Goal: Task Accomplishment & Management: Manage account settings

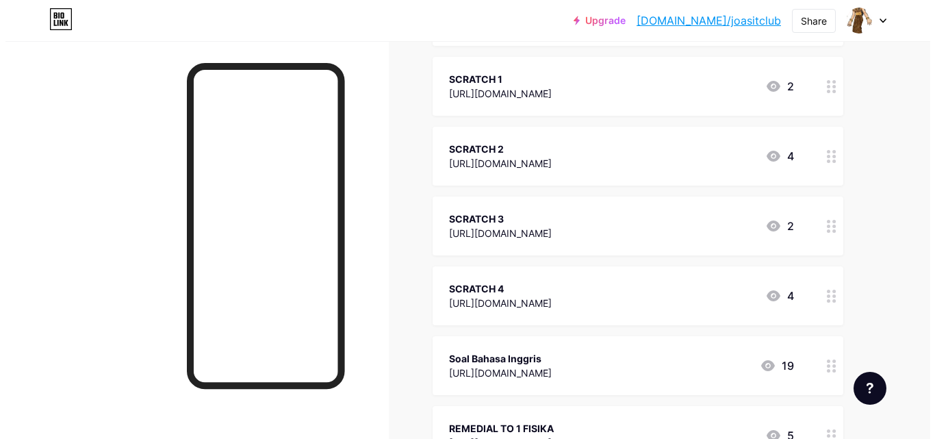
scroll to position [23, 0]
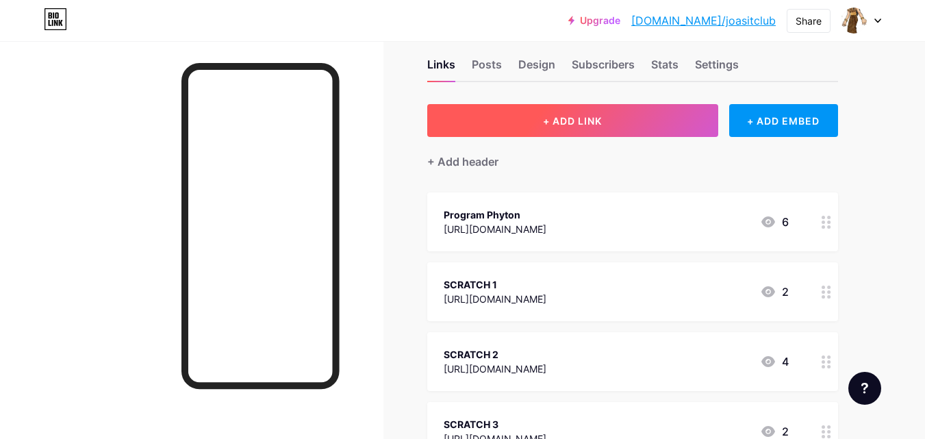
click at [581, 125] on span "+ ADD LINK" at bounding box center [572, 121] width 59 height 12
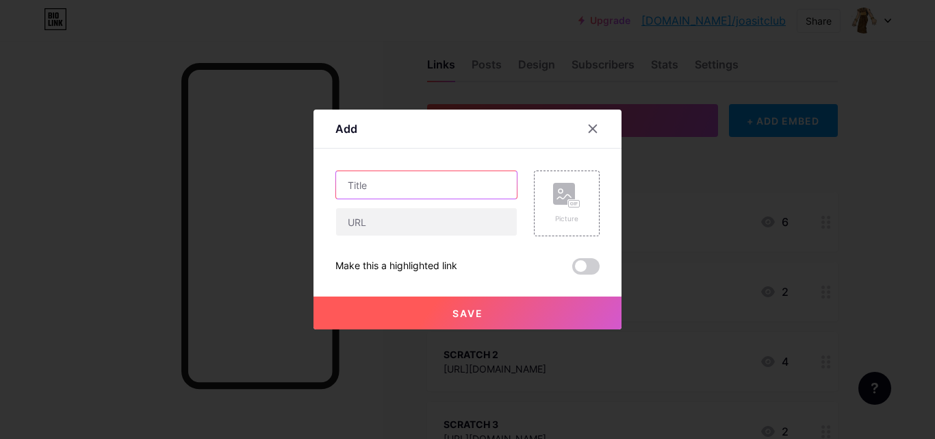
click at [435, 190] on input "text" at bounding box center [426, 184] width 181 height 27
type input "K"
type input "LINK BERSEDIA"
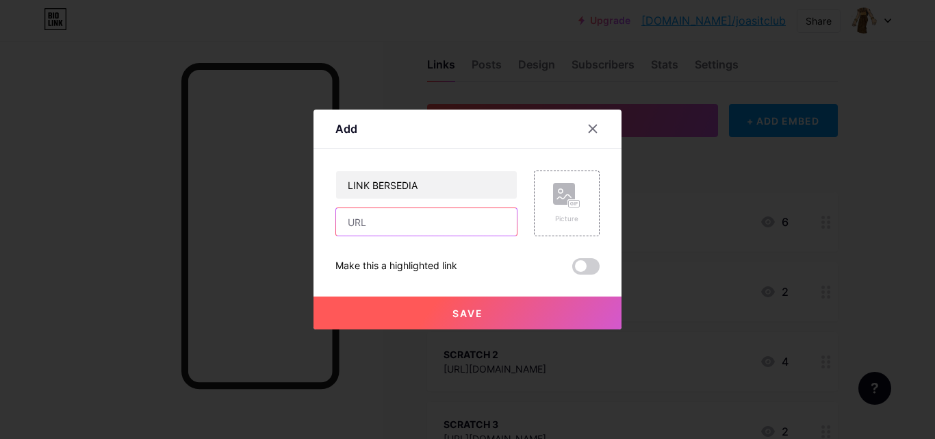
click at [428, 226] on input "text" at bounding box center [426, 221] width 181 height 27
paste input "[URL][DOMAIN_NAME]"
type input "[URL][DOMAIN_NAME]"
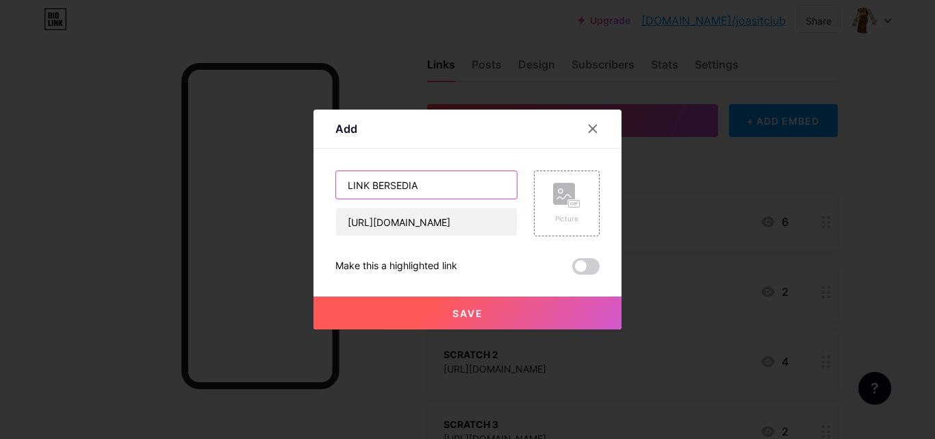
click at [455, 185] on input "LINK BERSEDIA" at bounding box center [426, 184] width 181 height 27
type input "LINK BERSEDIA MENGIKUTI TEAM PEER EDUCATOR"
click at [401, 200] on div "LINK BERSEDIA MENGIKUTI TEAM PEER EDUCATOR https://forms.gle/53KxPdNL6KByBbSH9" at bounding box center [426, 203] width 182 height 66
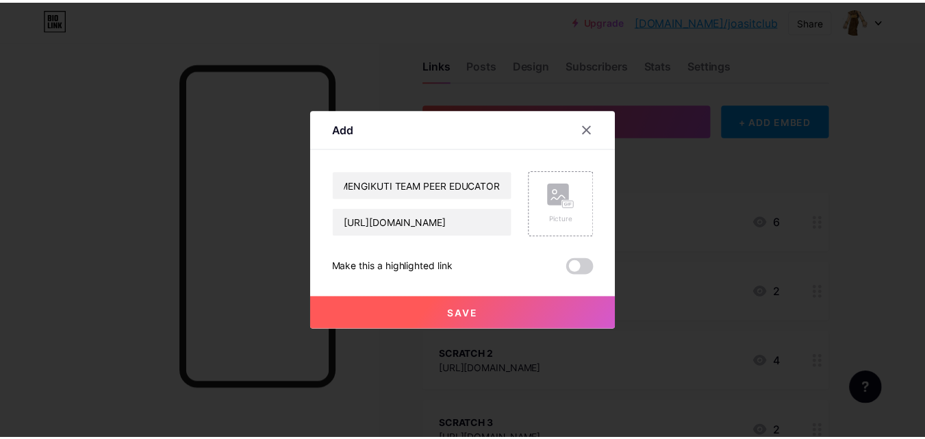
scroll to position [0, 0]
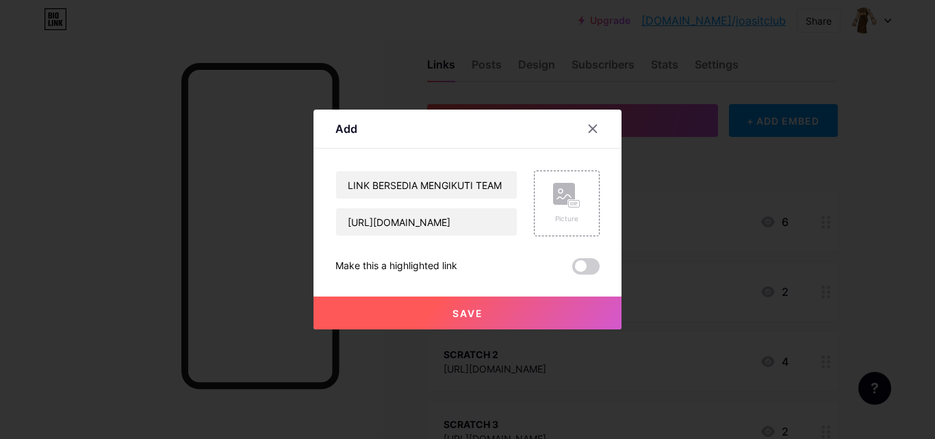
click at [452, 316] on span "Save" at bounding box center [467, 313] width 31 height 12
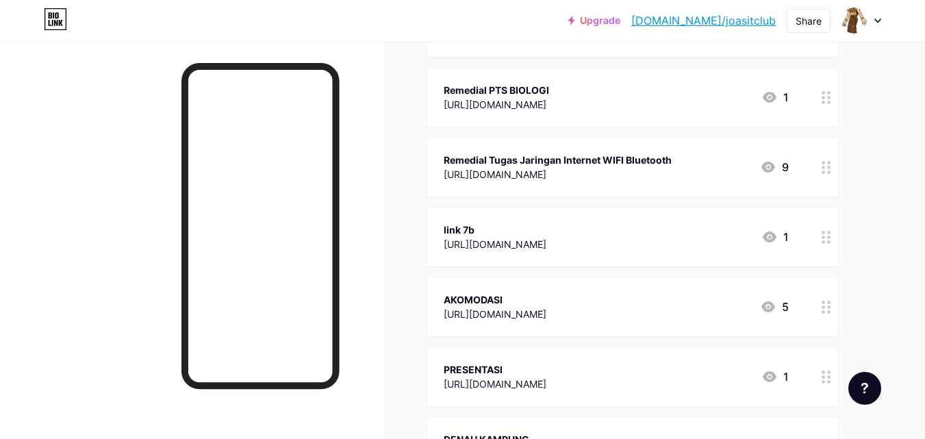
scroll to position [641, 0]
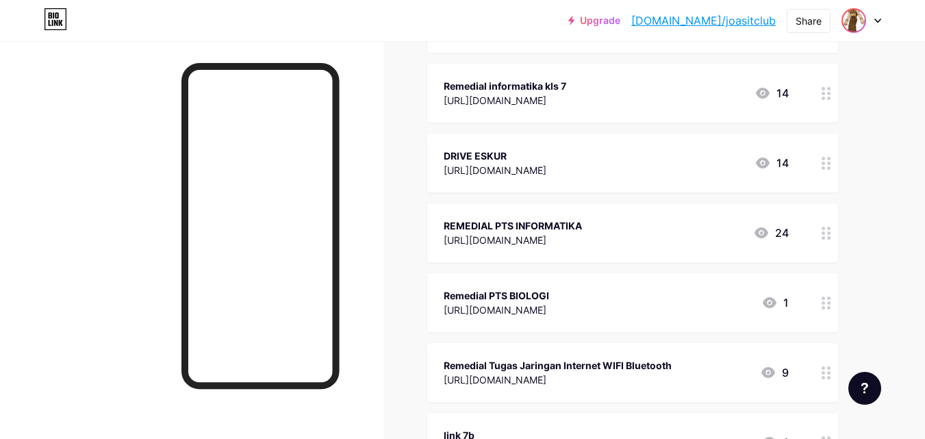
click at [858, 19] on img at bounding box center [854, 21] width 22 height 22
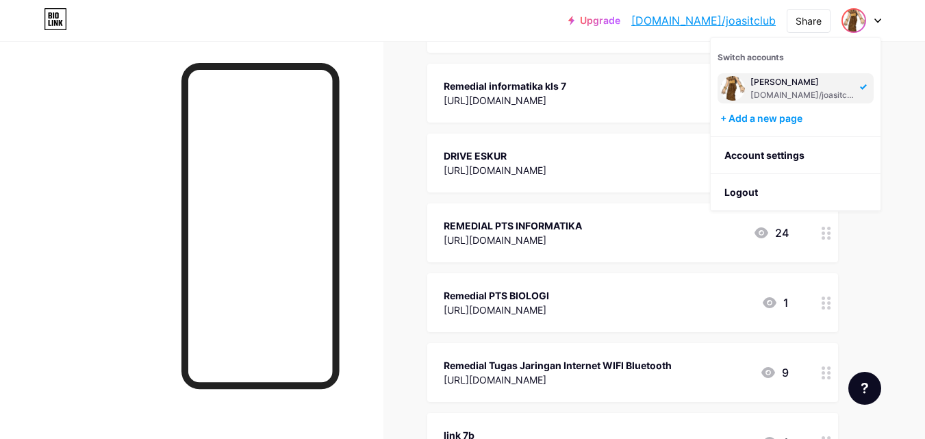
click at [790, 91] on div "[DOMAIN_NAME]/joasitclub" at bounding box center [802, 95] width 105 height 11
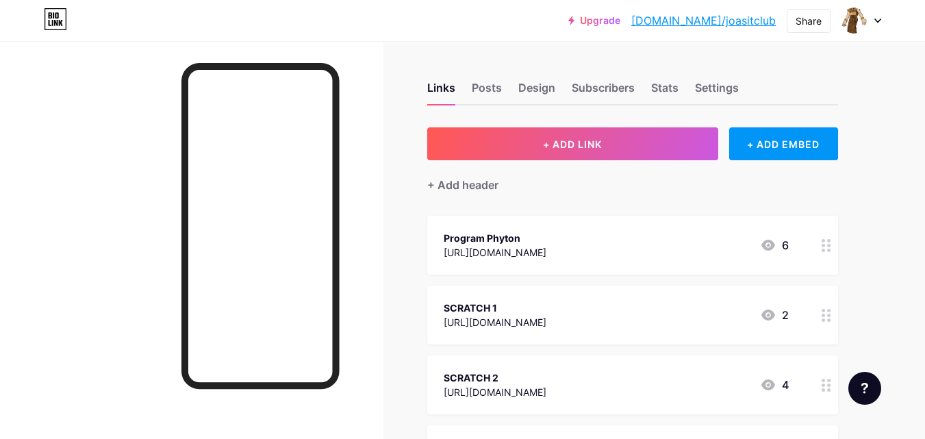
click at [879, 16] on div at bounding box center [861, 20] width 40 height 25
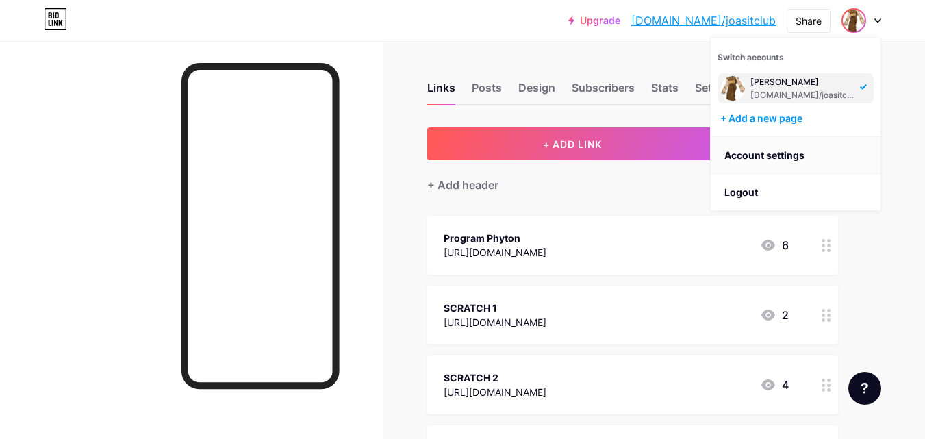
click at [761, 152] on link "Account settings" at bounding box center [796, 155] width 170 height 37
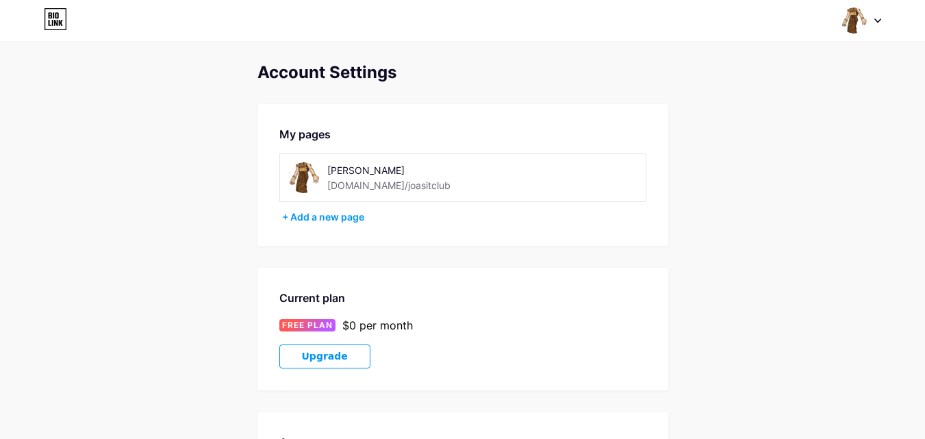
click at [312, 167] on img at bounding box center [303, 177] width 31 height 31
click at [306, 179] on img at bounding box center [303, 177] width 31 height 31
click at [319, 173] on div "[PERSON_NAME] [DOMAIN_NAME]/joasitclub" at bounding box center [404, 177] width 233 height 31
click at [301, 173] on img at bounding box center [303, 177] width 31 height 31
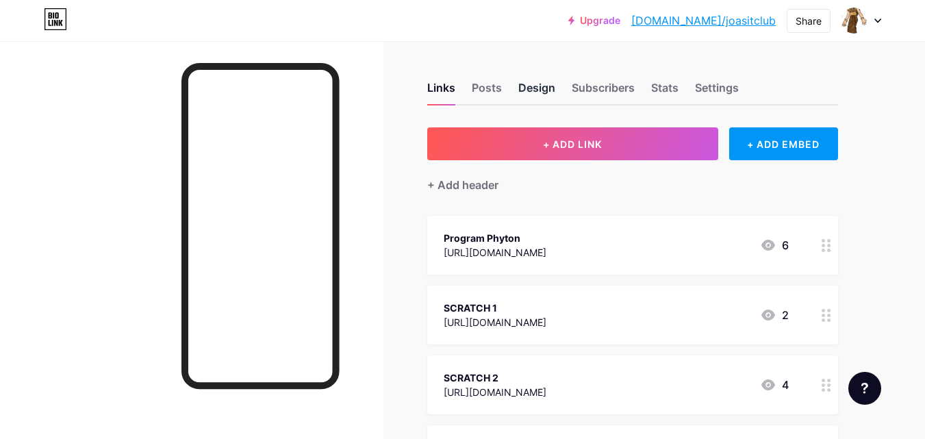
click at [534, 91] on div "Design" at bounding box center [536, 91] width 37 height 25
click at [612, 84] on div "Subscribers" at bounding box center [603, 91] width 63 height 25
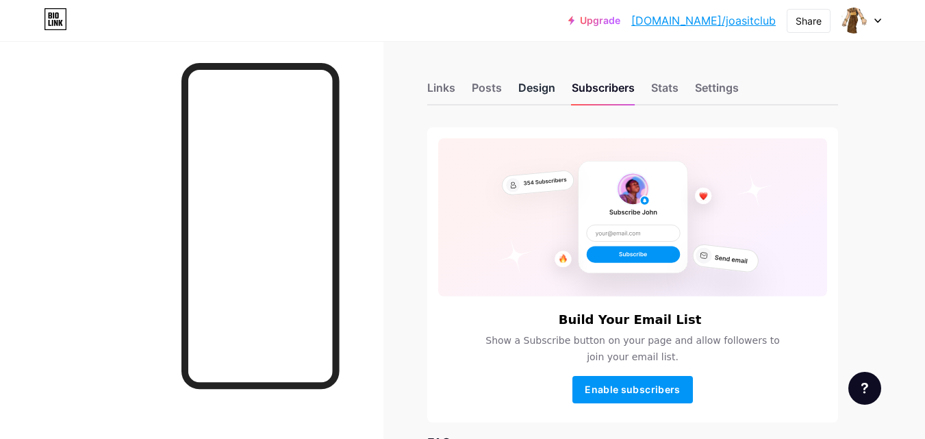
click at [528, 85] on div "Design" at bounding box center [536, 91] width 37 height 25
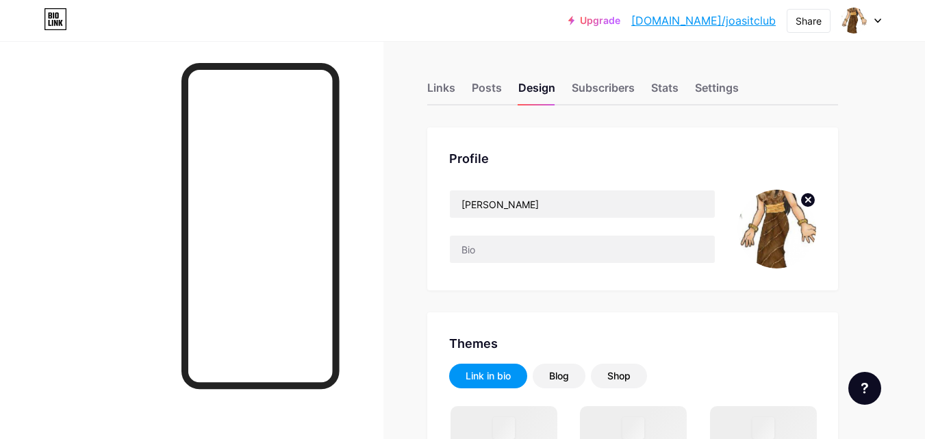
click at [807, 196] on circle at bounding box center [807, 199] width 15 height 15
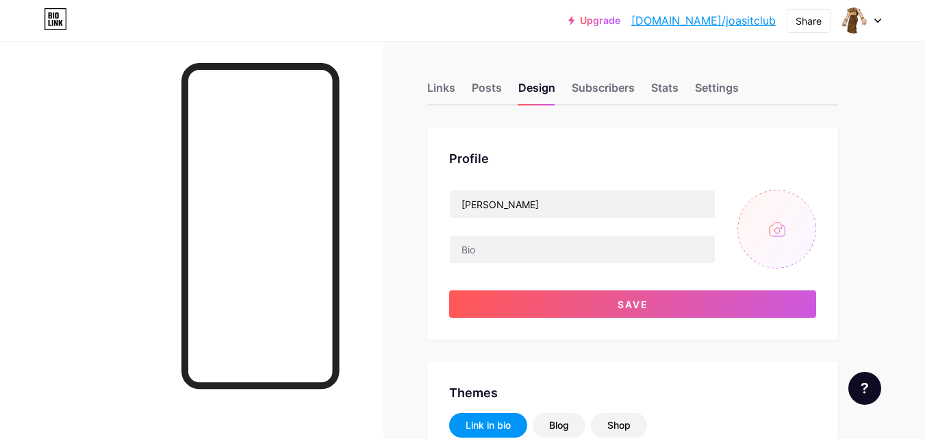
click at [772, 229] on input "file" at bounding box center [776, 229] width 79 height 79
type input "C:\fakepath\well-being-peer_logo_vers2.png"
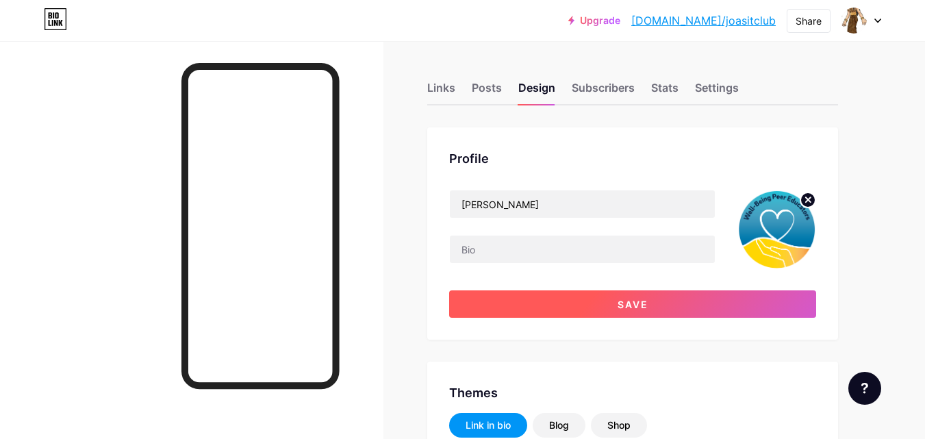
click at [669, 302] on button "Save" at bounding box center [632, 303] width 367 height 27
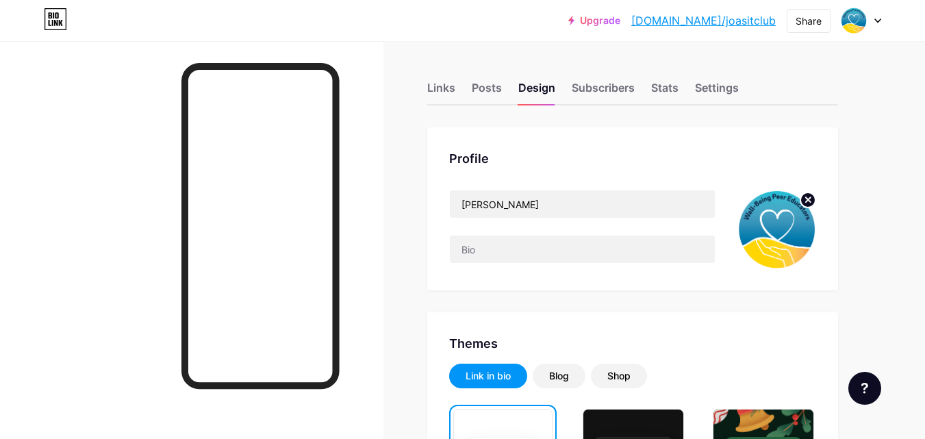
click at [762, 21] on link "[DOMAIN_NAME]/joasitclub" at bounding box center [703, 20] width 144 height 16
click at [440, 92] on div "Links" at bounding box center [441, 91] width 28 height 25
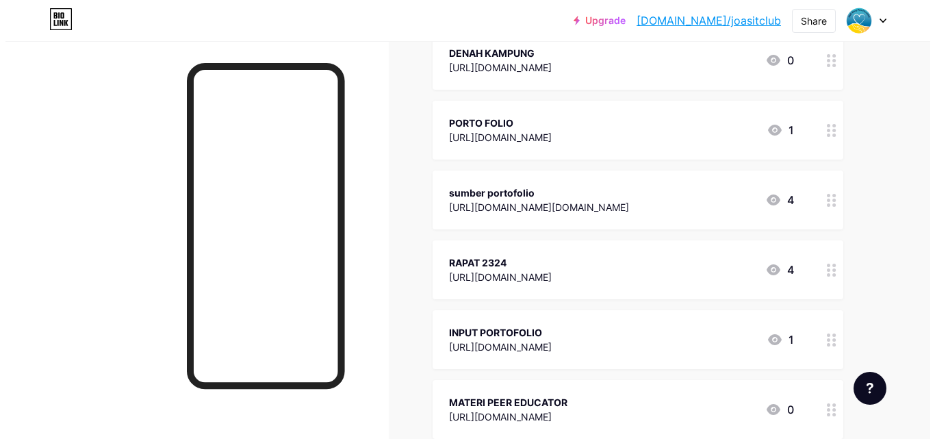
scroll to position [1506, 0]
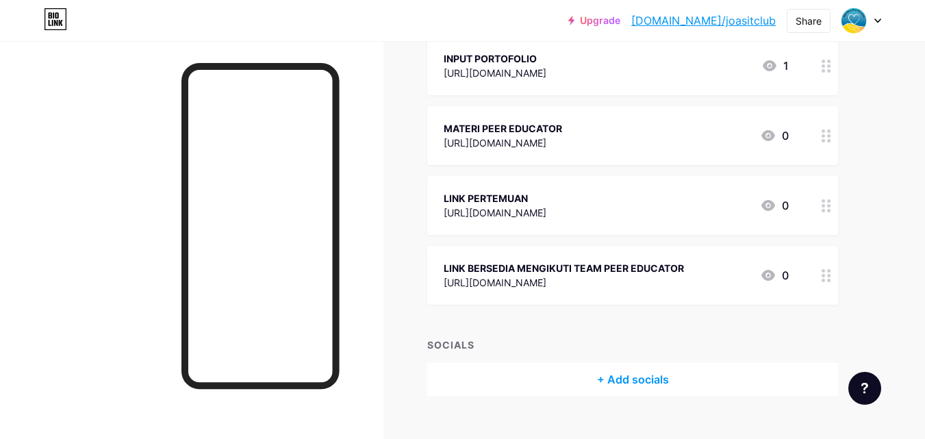
click at [491, 128] on div "MATERI PEER EDUCATOR" at bounding box center [503, 128] width 118 height 14
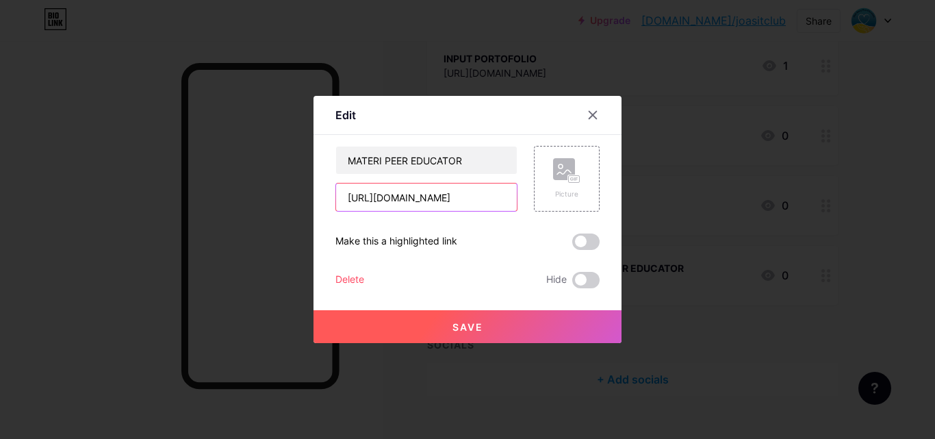
click at [458, 199] on input "https://drive.google.com/drive/folders/1MRFW8MnyjdaR0WuDoi79nQpDKrjI2pur" at bounding box center [426, 196] width 181 height 27
paste input "file/d/1AopSUCL2yl6i3v18qkvUwCGtosFjxE2U/view?usp=sharing"
type input "[URL][DOMAIN_NAME]"
click at [587, 239] on span at bounding box center [585, 241] width 27 height 16
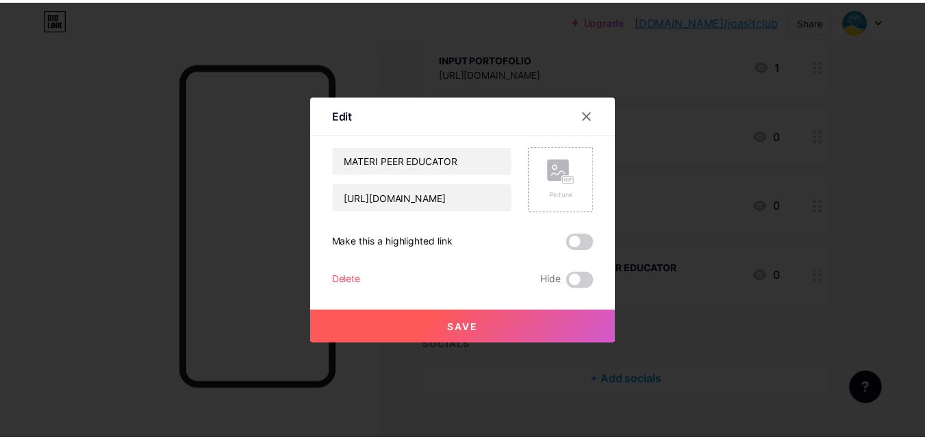
scroll to position [0, 0]
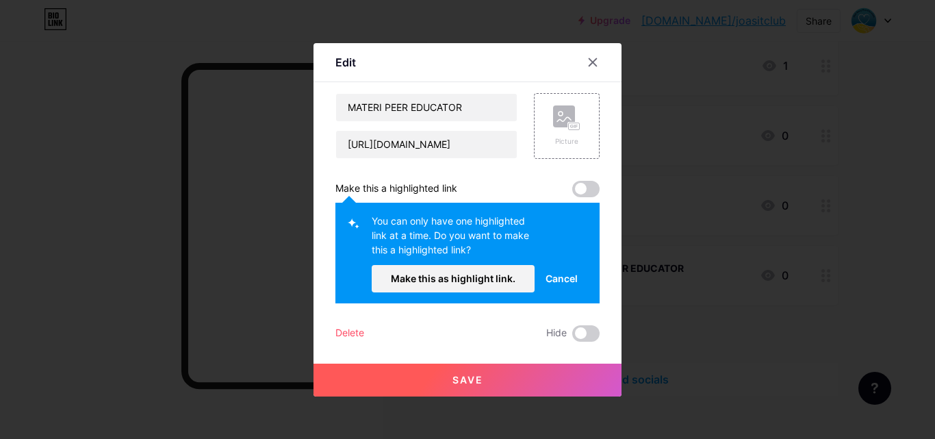
click at [469, 375] on span "Save" at bounding box center [467, 380] width 31 height 12
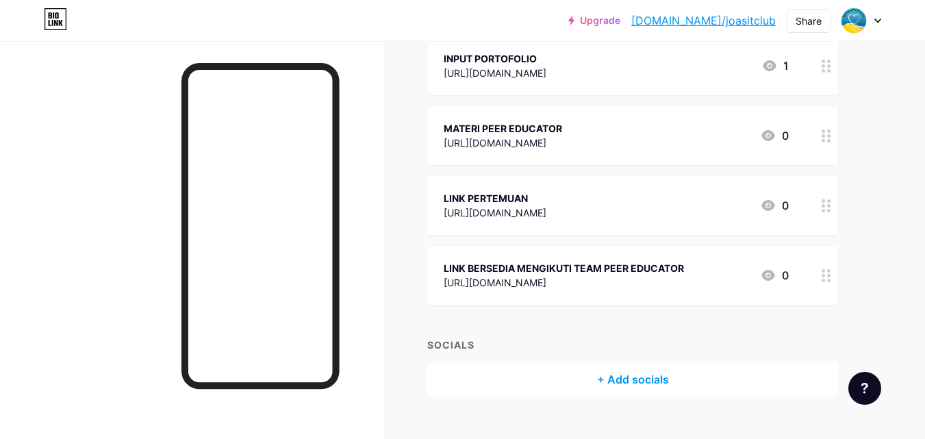
click at [711, 20] on link "[DOMAIN_NAME]/joasitclub" at bounding box center [703, 20] width 144 height 16
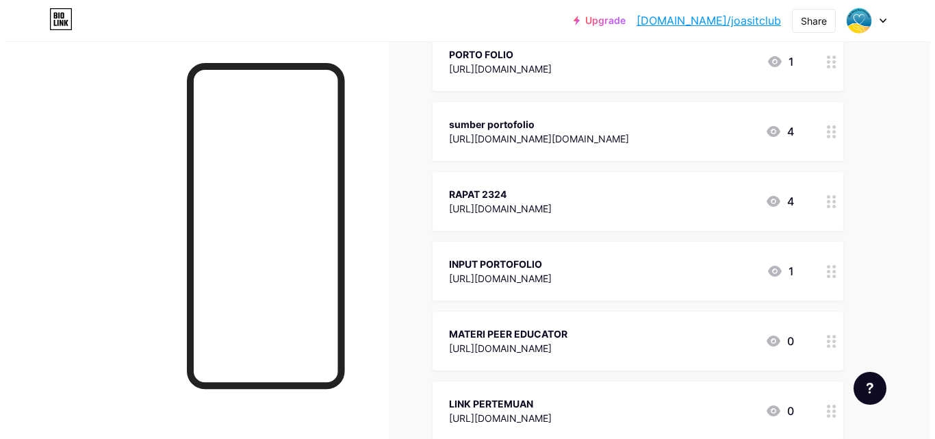
scroll to position [1369, 0]
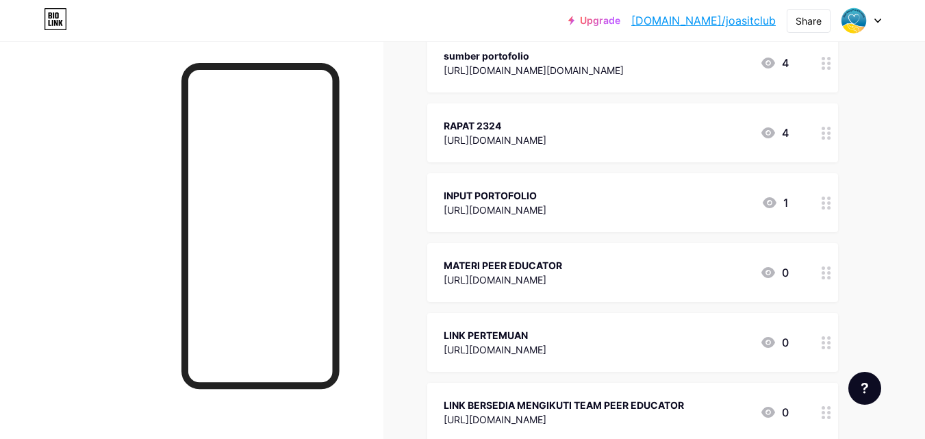
click at [509, 340] on div "LINK PERTEMUAN" at bounding box center [495, 335] width 103 height 14
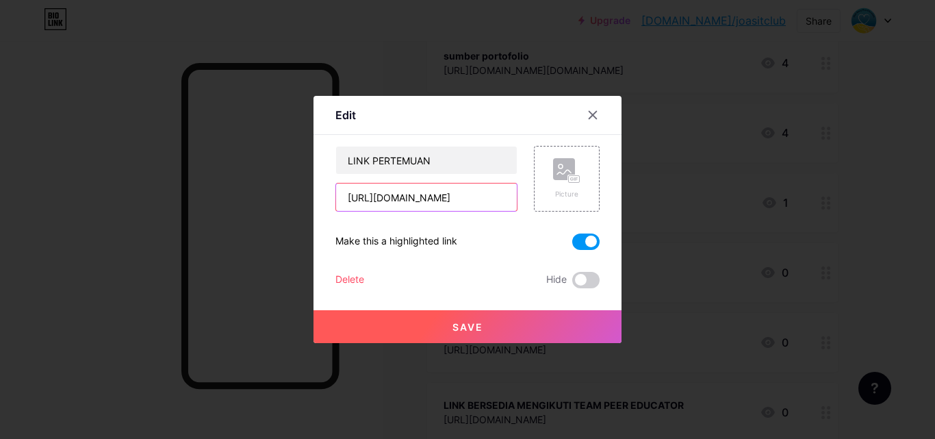
click at [425, 196] on input "[URL][DOMAIN_NAME]" at bounding box center [426, 196] width 181 height 27
paste input "[URL][DOMAIN_NAME]"
type input "[URL][DOMAIN_NAME]"
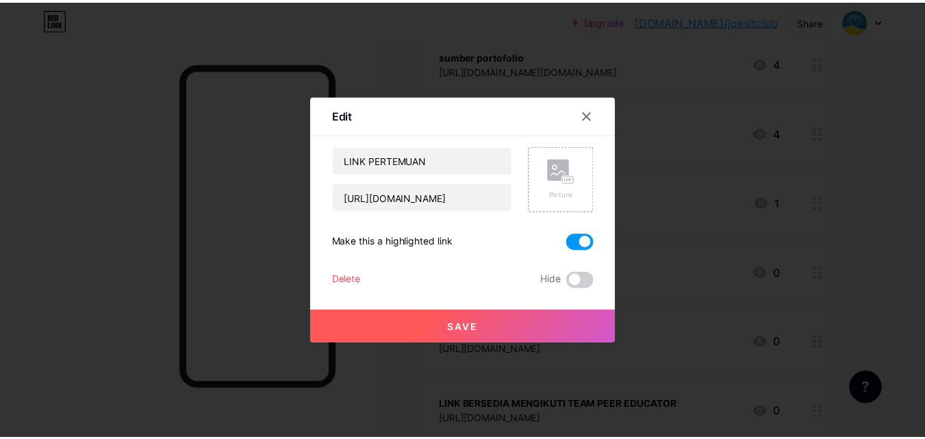
scroll to position [0, 0]
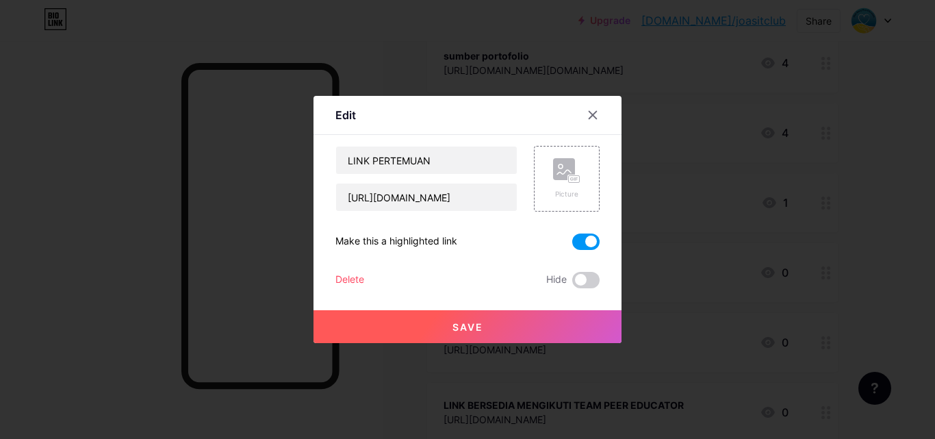
click at [465, 321] on span "Save" at bounding box center [467, 327] width 31 height 12
